Goal: Information Seeking & Learning: Learn about a topic

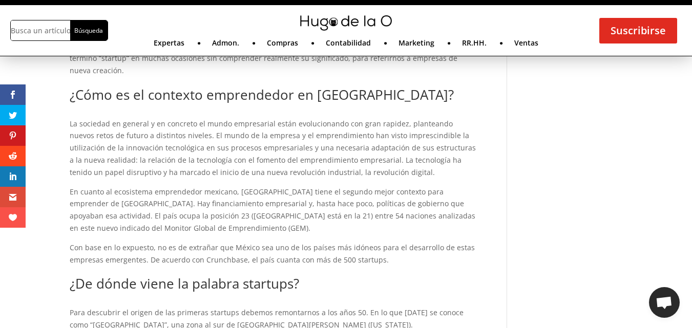
scroll to position [307, 0]
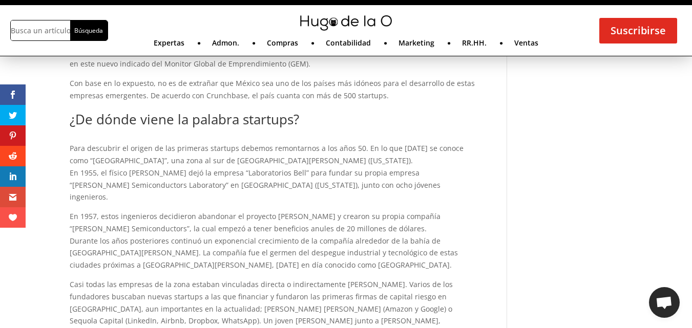
scroll to position [512, 0]
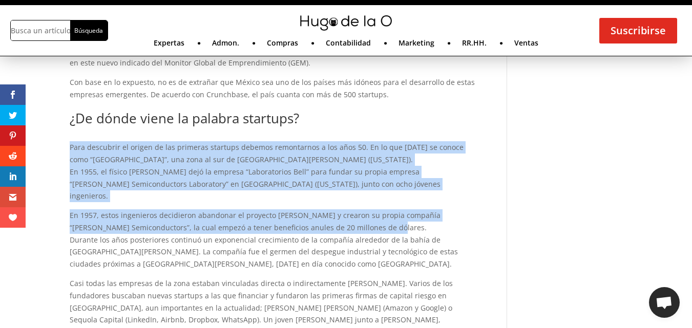
drag, startPoint x: 66, startPoint y: 135, endPoint x: 358, endPoint y: 197, distance: 298.2
copy div "Para descubrir el origen de las primeras startups debemos remontarnos a los año…"
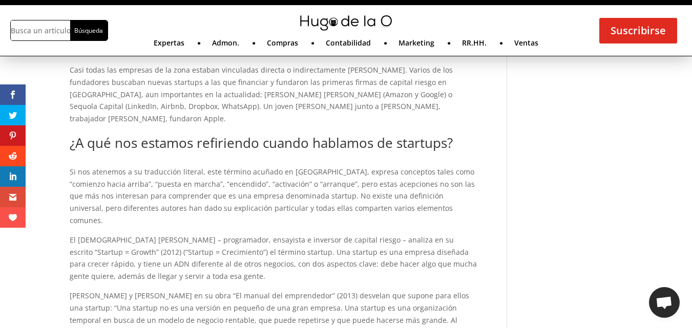
scroll to position [717, 0]
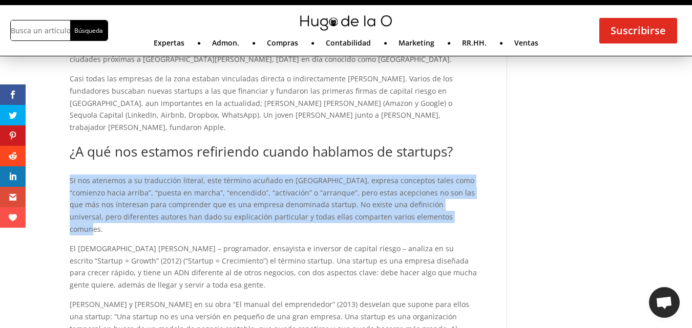
drag, startPoint x: 70, startPoint y: 144, endPoint x: 439, endPoint y: 178, distance: 370.6
click at [439, 178] on p "Si nos atenemos a su traducción literal, este término acuñado en [GEOGRAPHIC_DA…" at bounding box center [273, 209] width 407 height 68
copy p "Si nos atenemos a su traducción literal, este término acuñado en [GEOGRAPHIC_DA…"
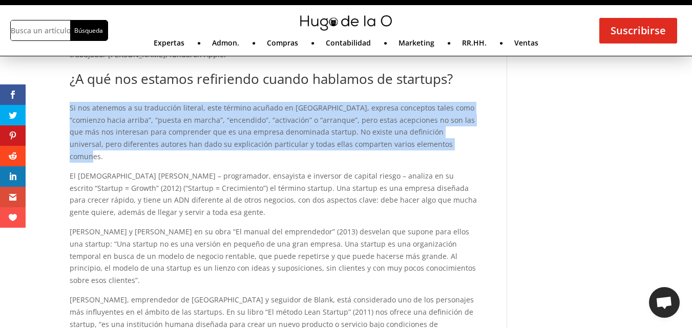
scroll to position [768, 0]
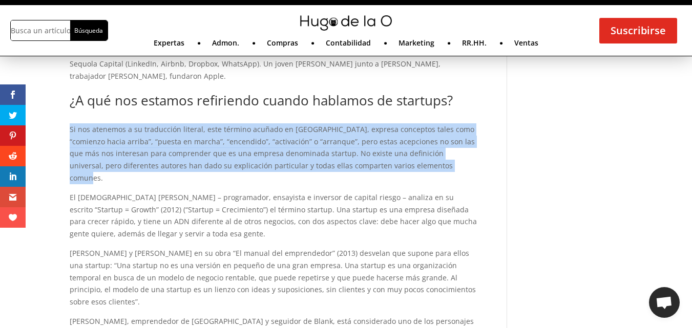
copy p "Si nos atenemos a su traducción literal, este término acuñado en [GEOGRAPHIC_DA…"
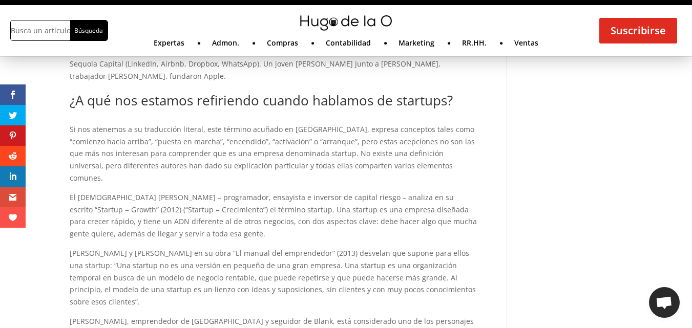
click at [292, 247] on p "[PERSON_NAME] y [PERSON_NAME] en su obra “El manual del emprendedor” (2013) des…" at bounding box center [273, 281] width 407 height 68
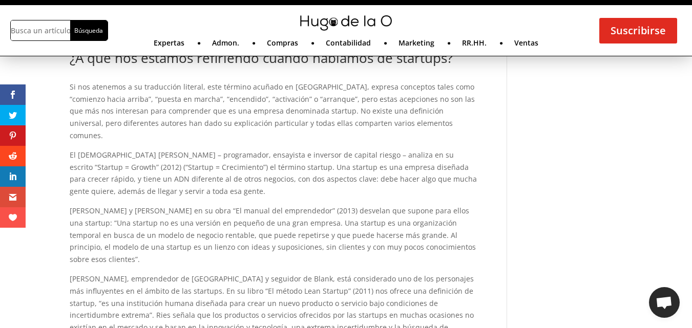
scroll to position [819, 0]
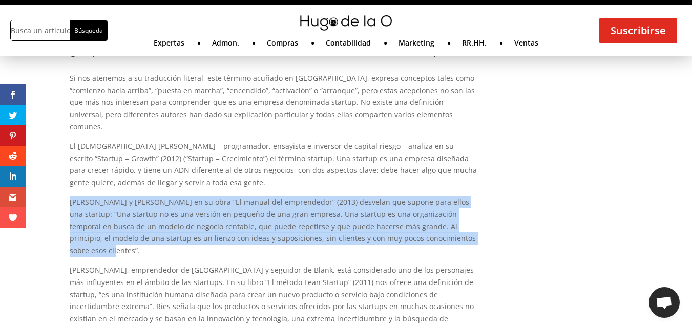
drag, startPoint x: 70, startPoint y: 153, endPoint x: 385, endPoint y: 192, distance: 317.3
click at [464, 196] on p "[PERSON_NAME] y [PERSON_NAME] en su obra “El manual del emprendedor” (2013) des…" at bounding box center [273, 230] width 407 height 68
copy p "[PERSON_NAME] y [PERSON_NAME] en su obra “El manual del emprendedor” (2013) des…"
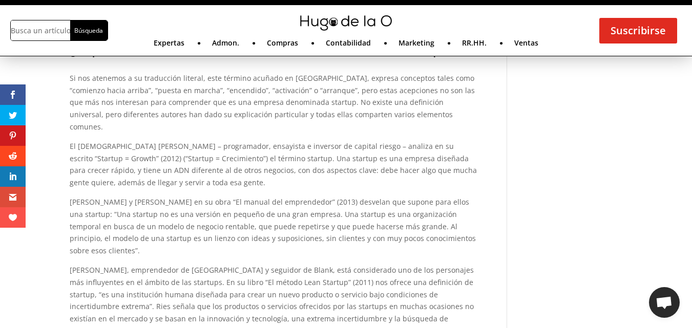
click at [675, 98] on div "El origen de las Startups por [PERSON_NAME] | Planeación | 0 Comentarios Durant…" at bounding box center [346, 291] width 692 height 2061
